Goal: Information Seeking & Learning: Learn about a topic

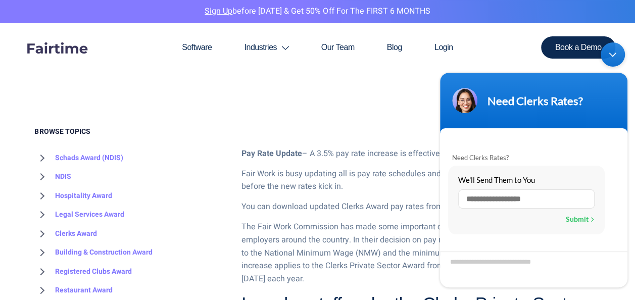
scroll to position [290, 0]
click at [404, 104] on section "Software Industries Aged Care Award Schads Award Clerks Private Sector Award Le…" at bounding box center [317, 66] width 635 height 86
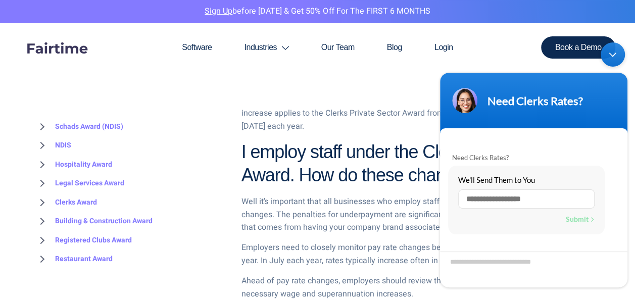
scroll to position [446, 0]
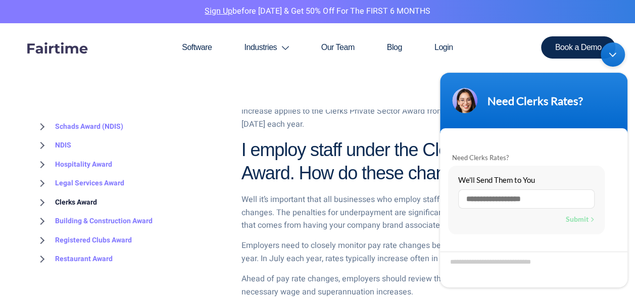
click at [73, 204] on link "Clerks Award" at bounding box center [66, 202] width 62 height 19
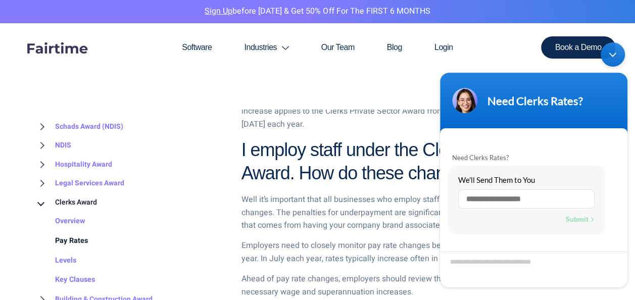
click at [72, 241] on link "Pay Rates" at bounding box center [61, 241] width 53 height 20
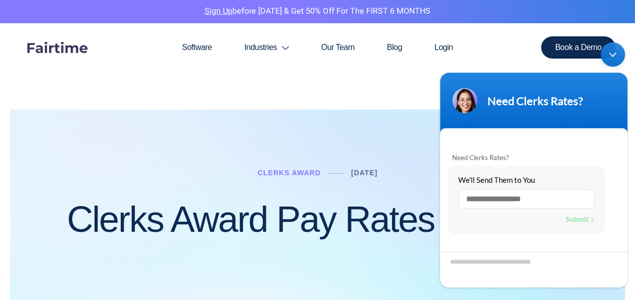
click at [610, 55] on div "Minimize live chat window" at bounding box center [613, 54] width 24 height 24
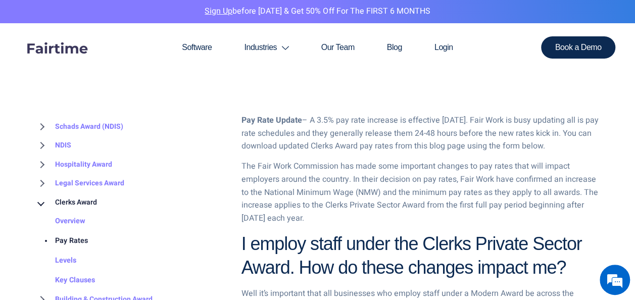
scroll to position [441, 0]
click at [448, 45] on link "Login" at bounding box center [443, 47] width 51 height 48
